Goal: Task Accomplishment & Management: Manage account settings

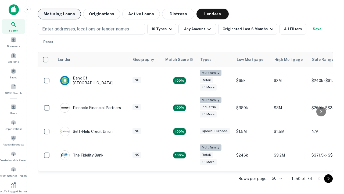
click at [59, 14] on button "Maturing Loans" at bounding box center [59, 14] width 43 height 11
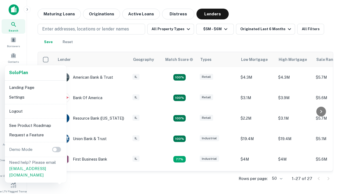
scroll to position [99, 0]
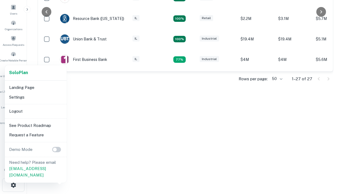
click at [35, 111] on li "Logout" at bounding box center [36, 111] width 58 height 10
